Goal: Task Accomplishment & Management: Manage account settings

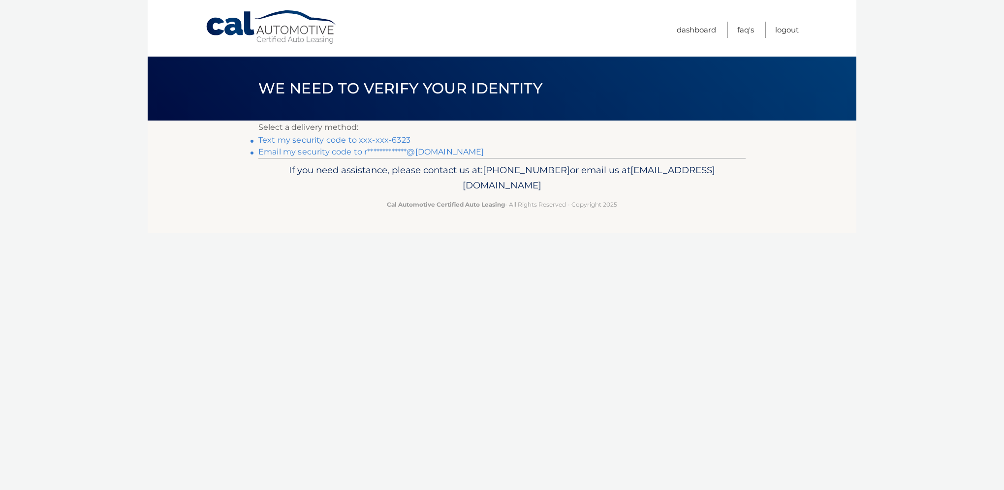
click at [347, 141] on link "Text my security code to xxx-xxx-6323" at bounding box center [334, 139] width 152 height 9
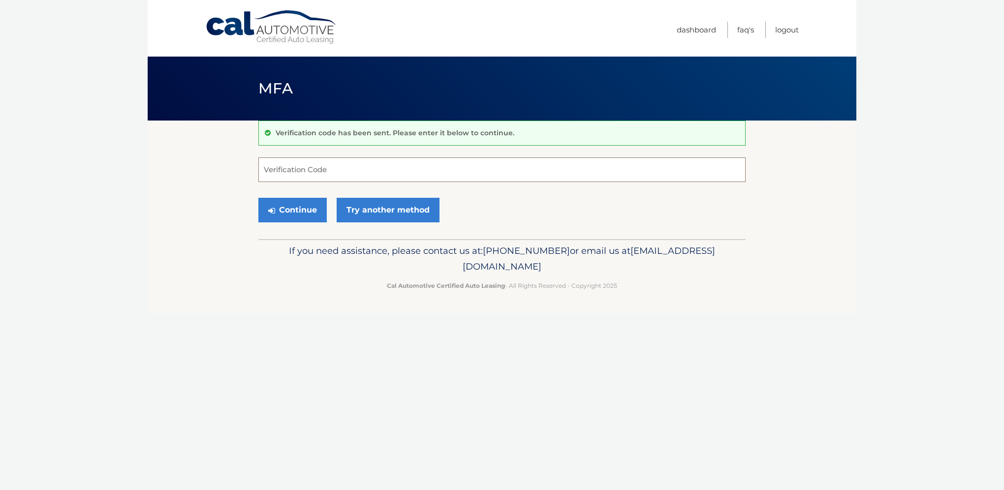
click at [300, 173] on input "Verification Code" at bounding box center [501, 170] width 487 height 25
type input "855589"
click at [258, 198] on button "Continue" at bounding box center [292, 210] width 68 height 25
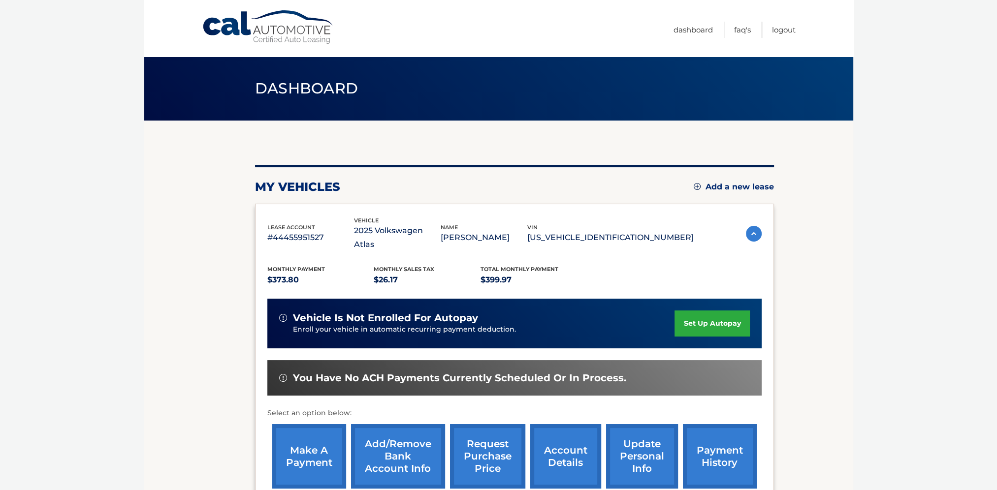
click at [716, 311] on link "set up autopay" at bounding box center [711, 324] width 75 height 26
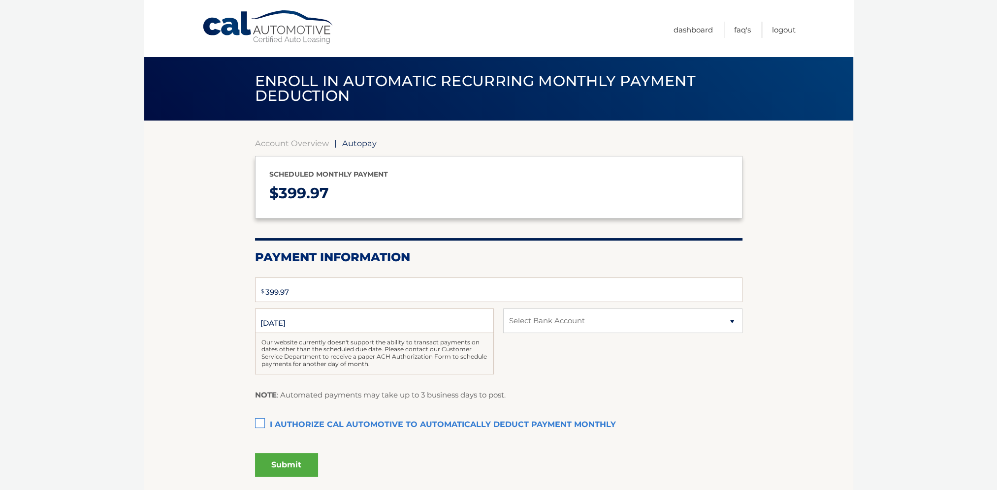
select select "ZDk5MTkxZDgtODUxMC00MDQ0LTk4Y2ItZjNmYzg4MTgyZGMy"
click at [259, 423] on label "I authorize cal automotive to automatically deduct payment monthly This checkbo…" at bounding box center [498, 425] width 487 height 20
click at [0, 0] on input "I authorize cal automotive to automatically deduct payment monthly This checkbo…" at bounding box center [0, 0] width 0 height 0
click at [297, 463] on button "Submit" at bounding box center [286, 465] width 63 height 24
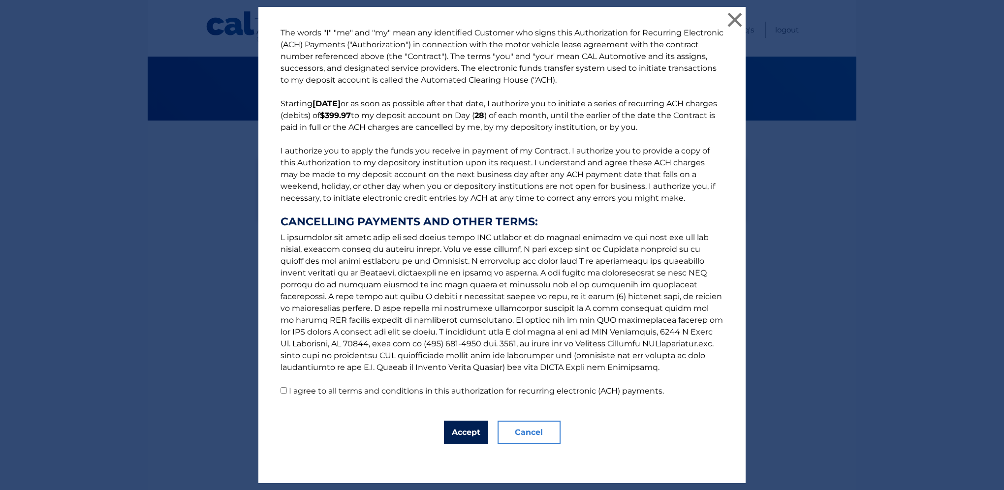
click at [466, 437] on button "Accept" at bounding box center [466, 433] width 44 height 24
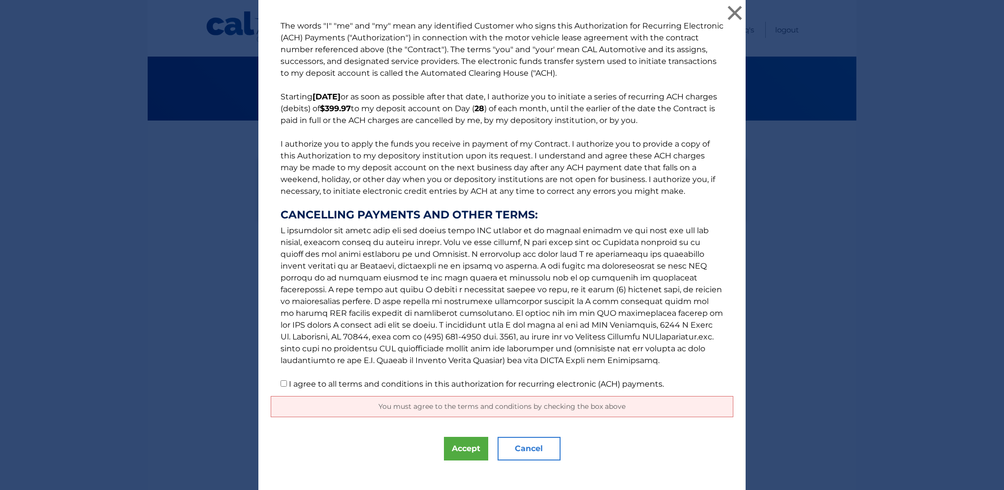
drag, startPoint x: 280, startPoint y: 384, endPoint x: 302, endPoint y: 392, distance: 24.0
click at [281, 384] on input "I agree to all terms and conditions in this authorization for recurring electro…" at bounding box center [284, 384] width 6 height 6
checkbox input "true"
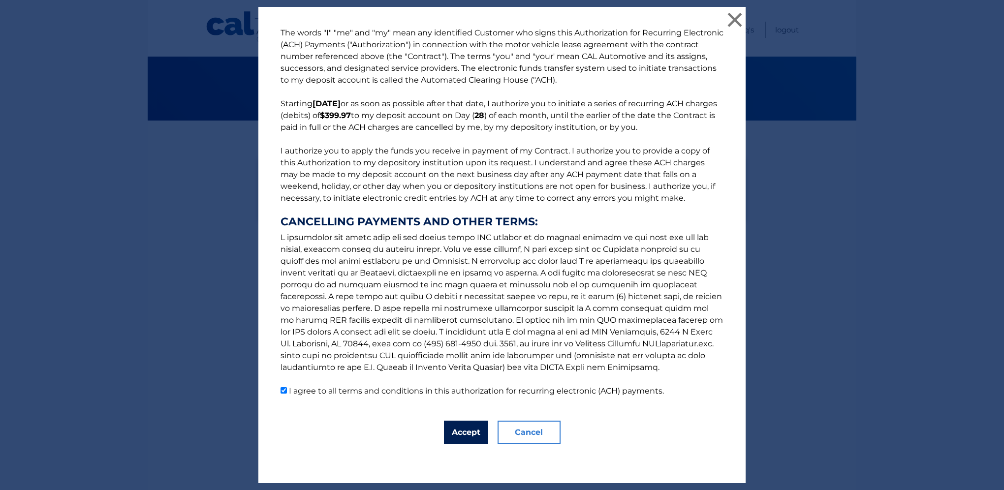
click at [461, 436] on button "Accept" at bounding box center [466, 433] width 44 height 24
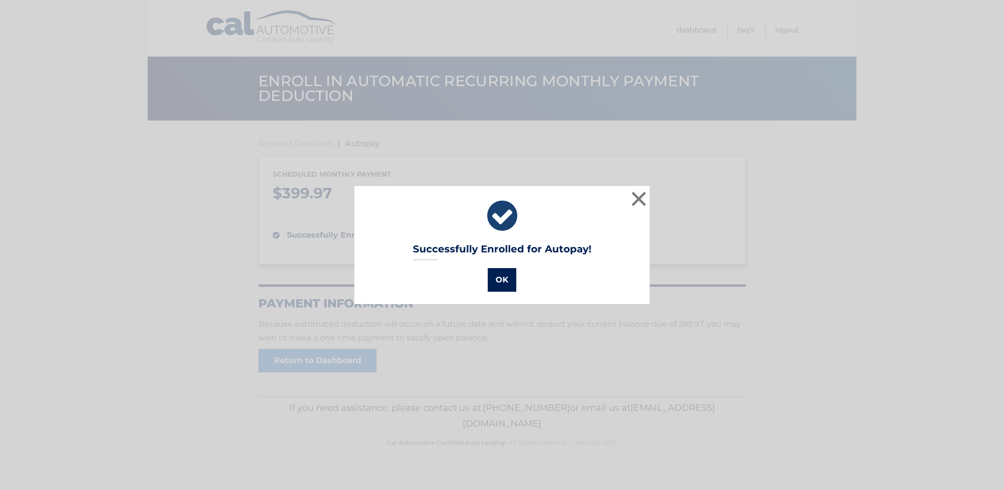
click at [495, 282] on button "OK" at bounding box center [502, 280] width 29 height 24
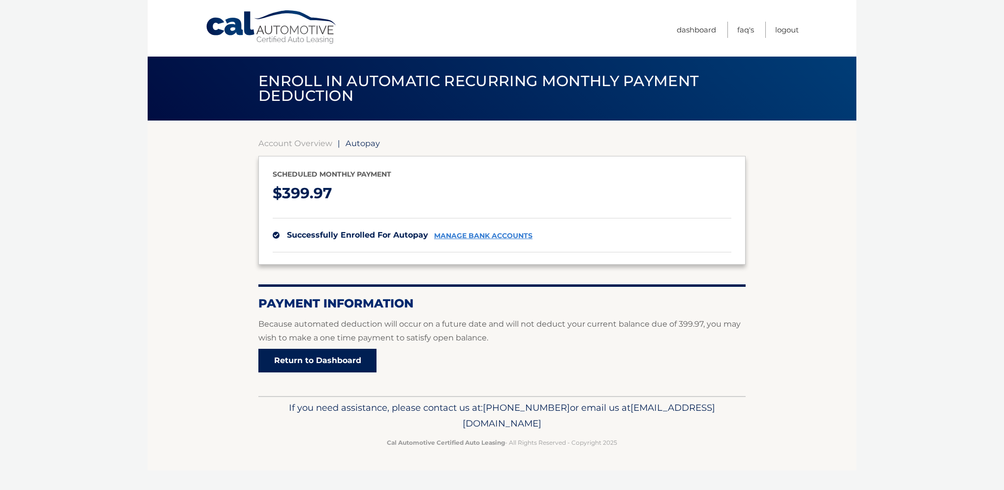
click at [312, 363] on link "Return to Dashboard" at bounding box center [317, 361] width 118 height 24
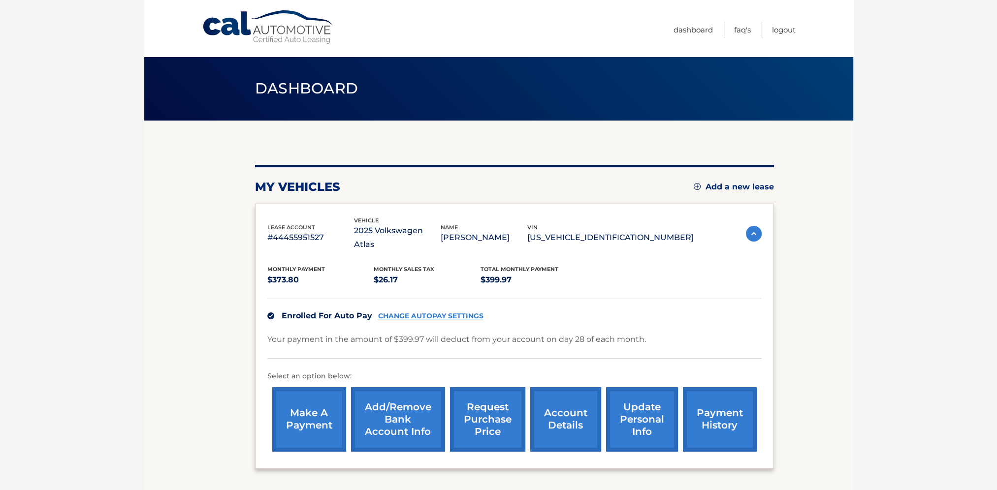
click at [547, 409] on link "account details" at bounding box center [565, 419] width 71 height 64
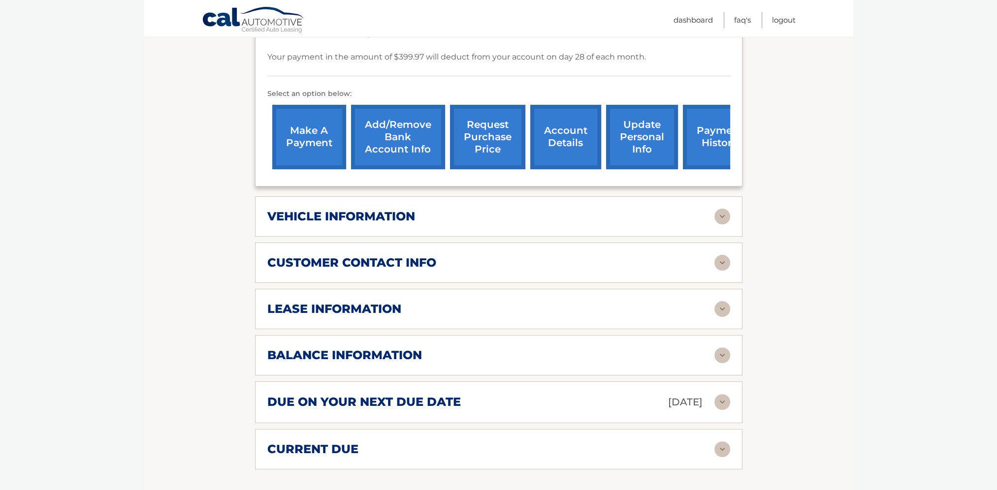
scroll to position [345, 0]
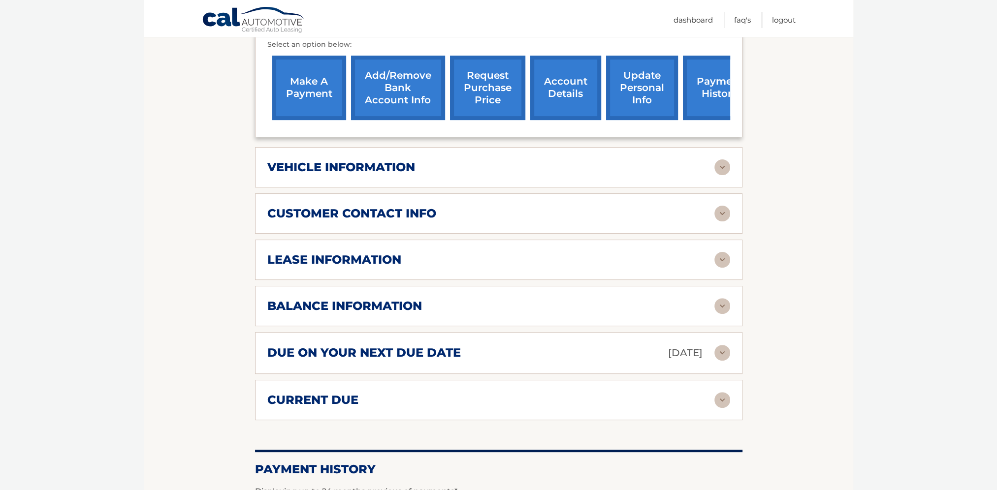
click at [488, 169] on div "vehicle information vehicle Year [DATE] vehicle make Volkswagen vehicle model A…" at bounding box center [498, 167] width 487 height 40
click at [481, 160] on div "vehicle information" at bounding box center [490, 167] width 447 height 15
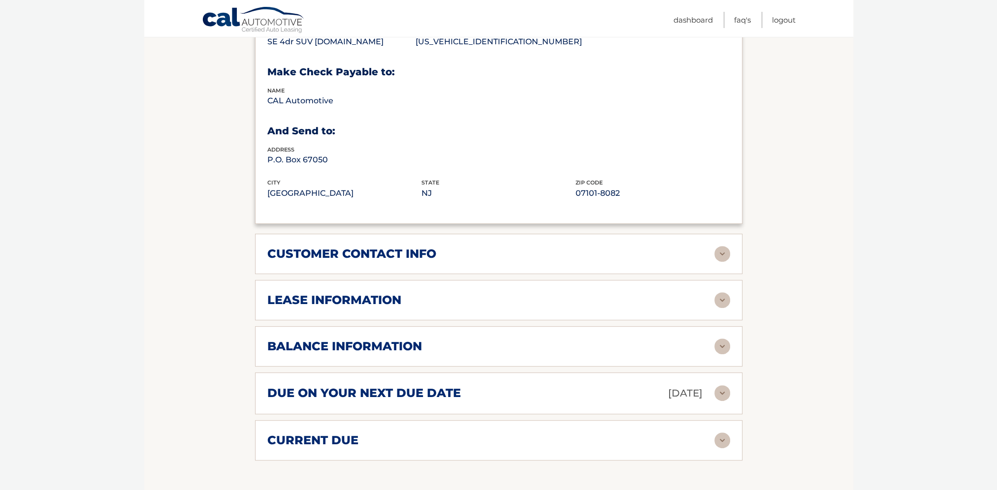
scroll to position [591, 0]
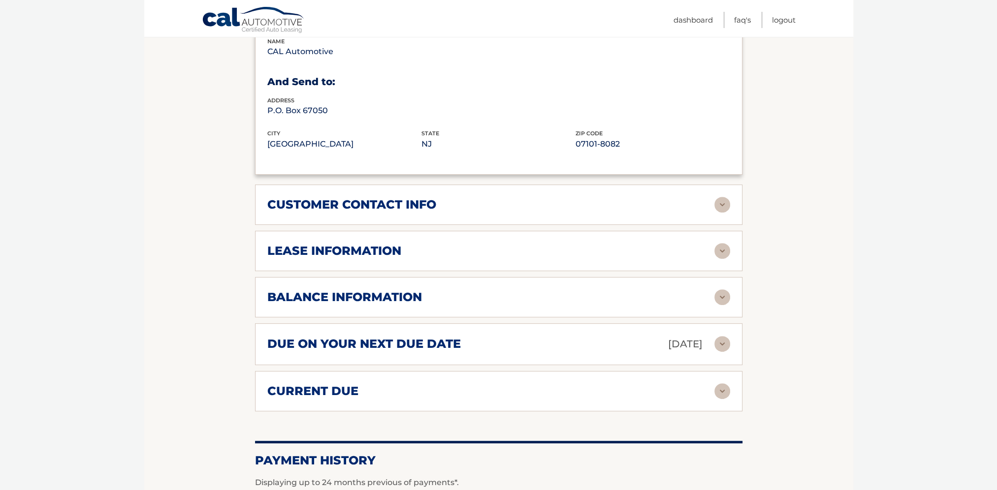
click at [374, 244] on h2 "lease information" at bounding box center [334, 251] width 134 height 15
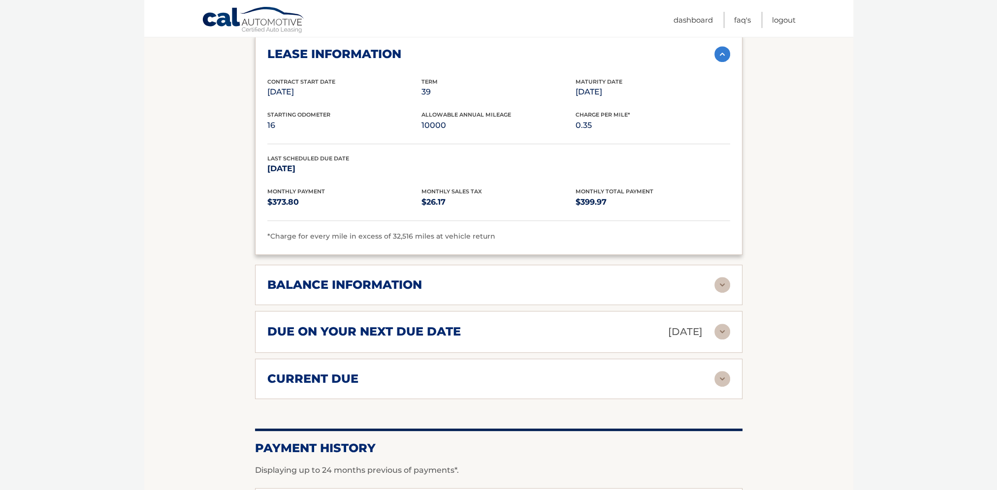
scroll to position [837, 0]
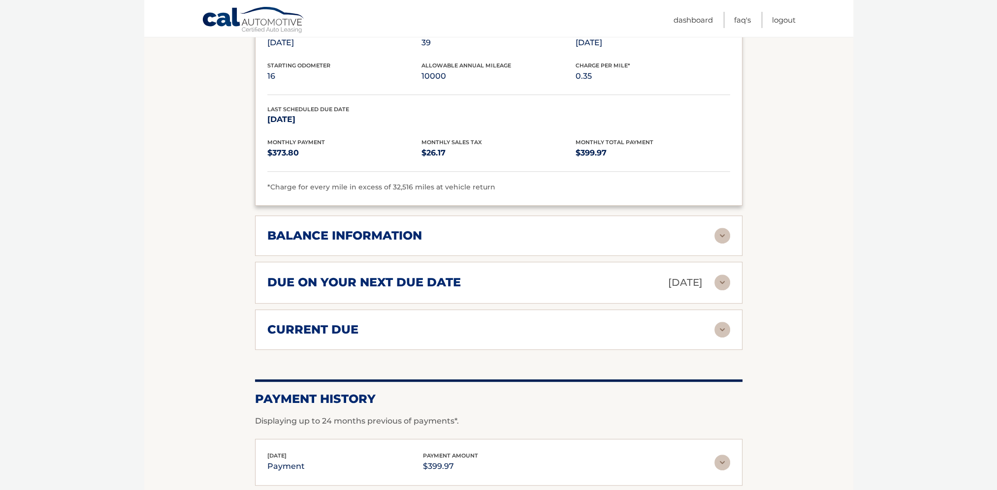
click at [364, 228] on h2 "balance information" at bounding box center [344, 235] width 155 height 15
